Goal: Task Accomplishment & Management: Manage account settings

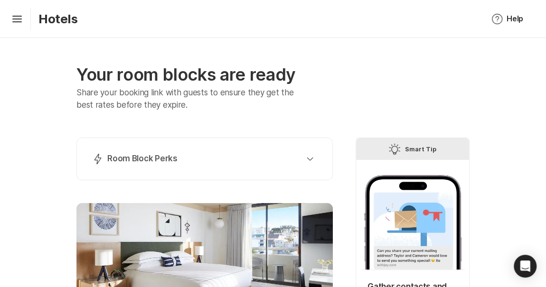
click at [225, 69] on p "Your room blocks are ready" at bounding box center [204, 75] width 256 height 20
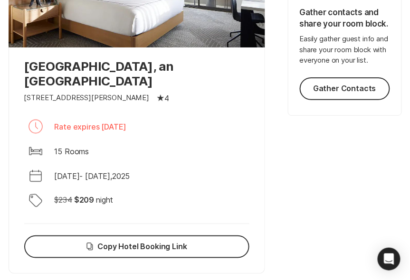
scroll to position [276, 0]
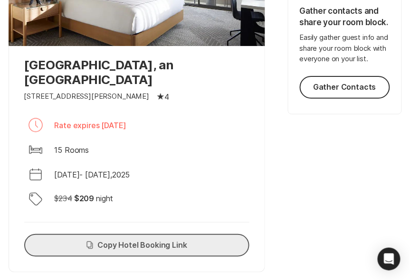
click at [107, 234] on button "Copy Copy Hotel Booking Link" at bounding box center [136, 245] width 225 height 23
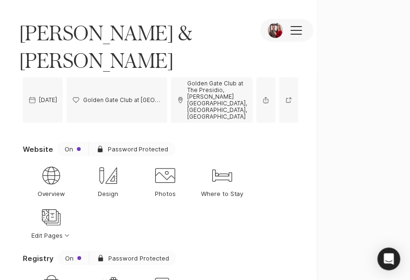
click at [53, 142] on div "Website On Lock Filled Password Protected" at bounding box center [160, 149] width 275 height 14
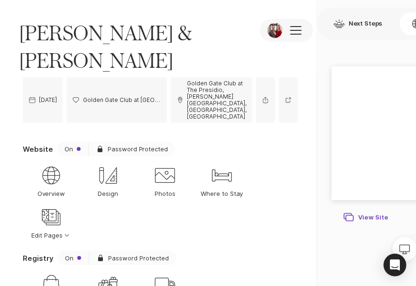
click at [343, 217] on div "New Window View Site" at bounding box center [365, 217] width 45 height 11
